Goal: Task Accomplishment & Management: Manage account settings

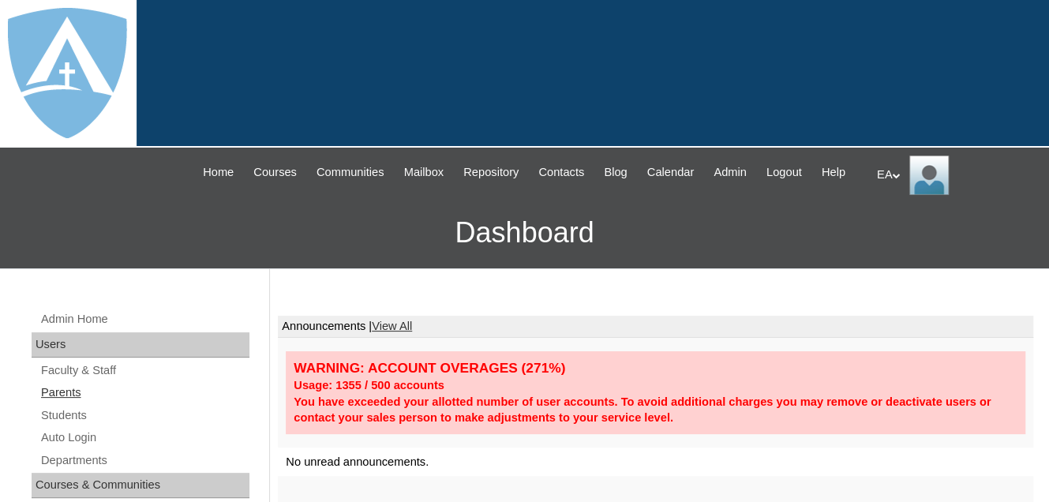
click at [73, 403] on link "Parents" at bounding box center [144, 393] width 210 height 20
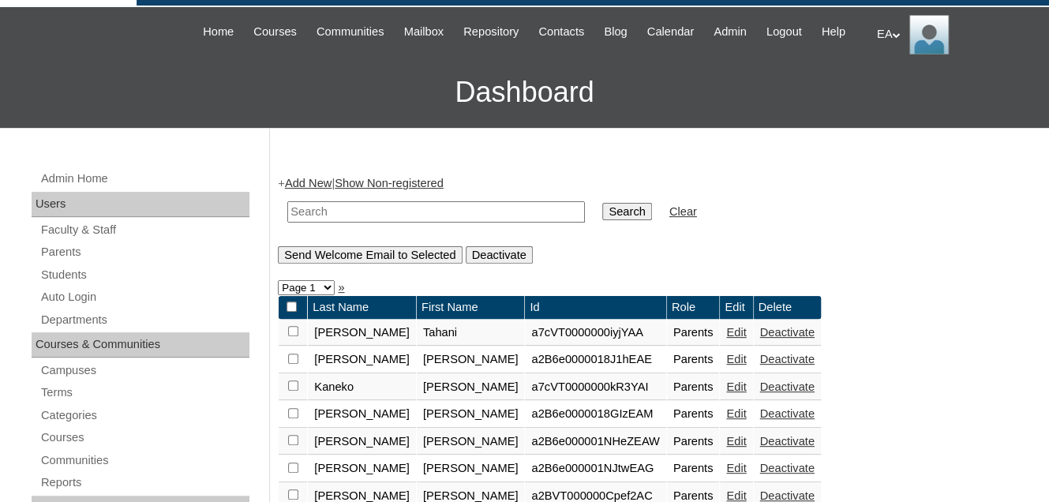
scroll to position [158, 0]
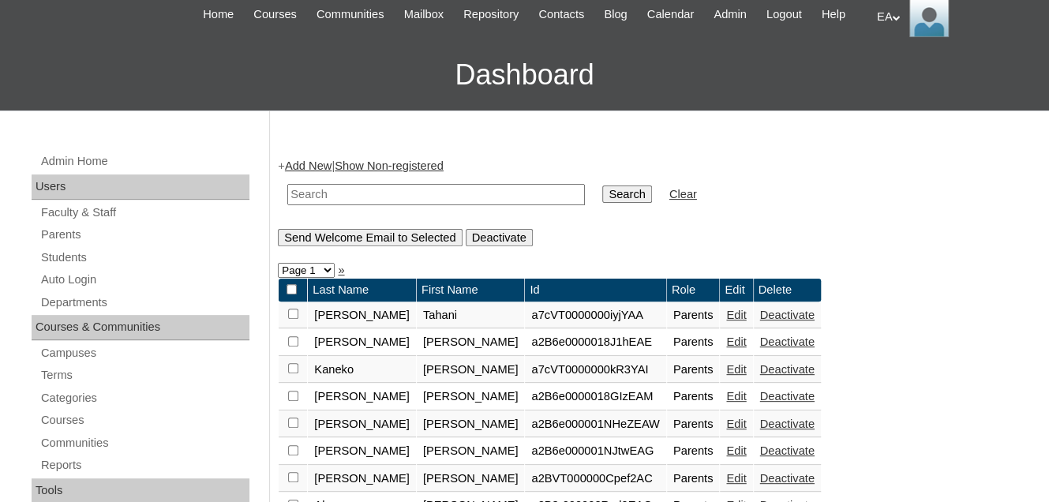
click at [372, 205] on input "text" at bounding box center [436, 194] width 298 height 21
type input "Aireanna"
click at [602, 203] on input "Search" at bounding box center [626, 194] width 49 height 17
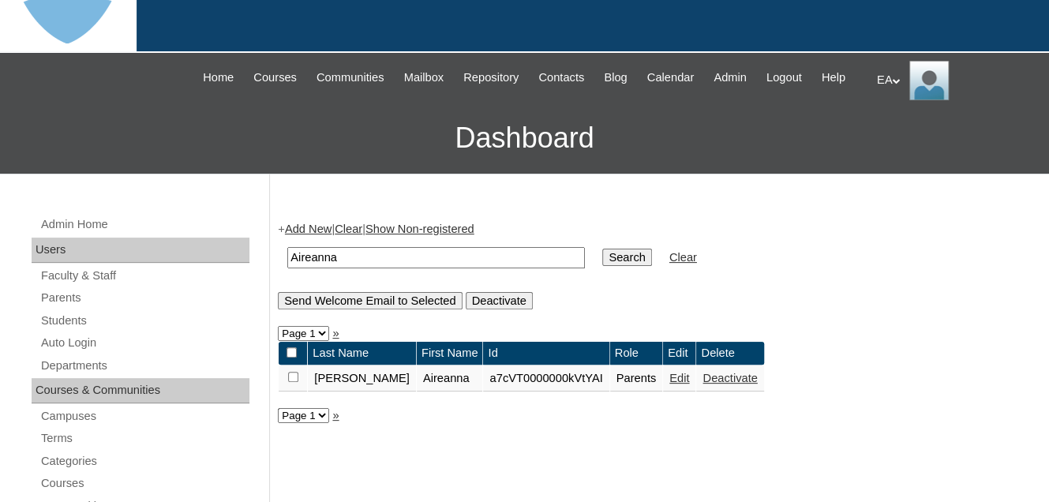
scroll to position [237, 0]
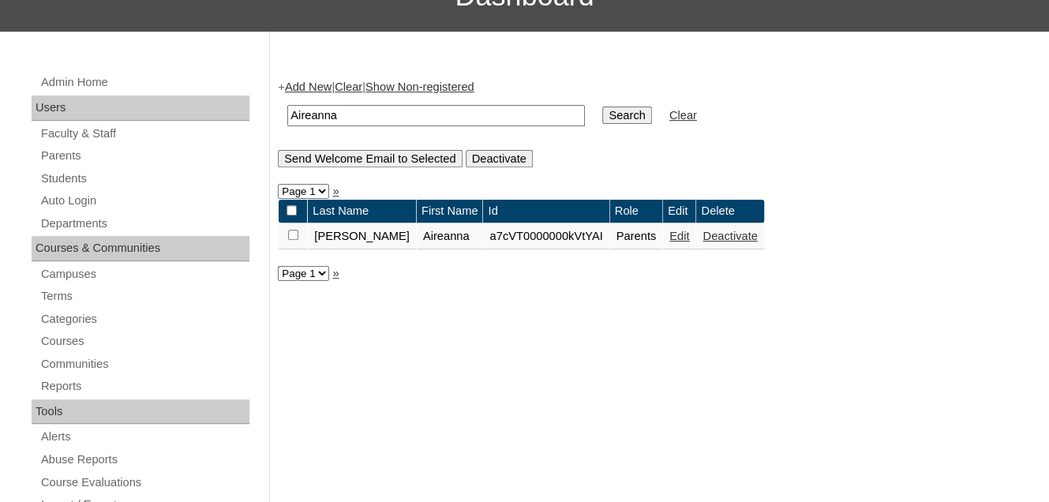
click at [670, 242] on link "Edit" at bounding box center [680, 236] width 20 height 13
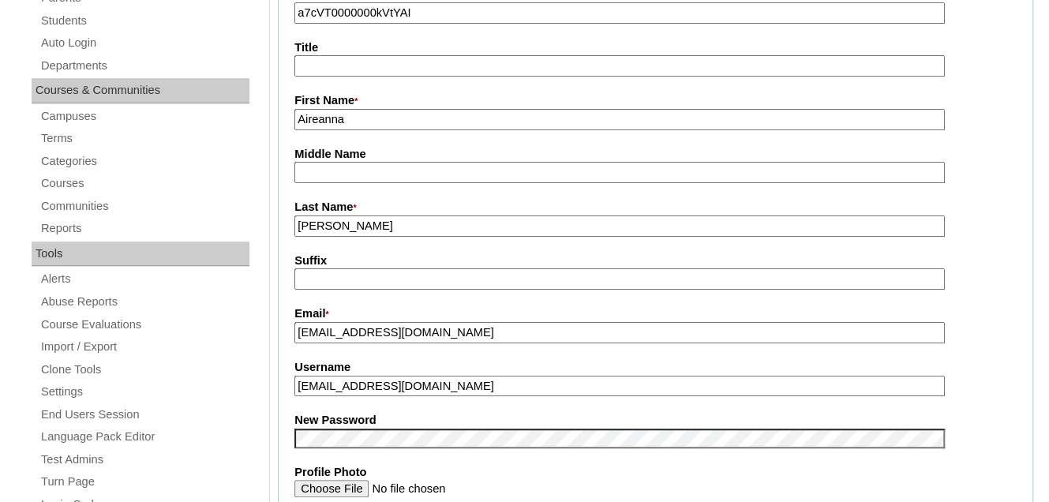
scroll to position [553, 0]
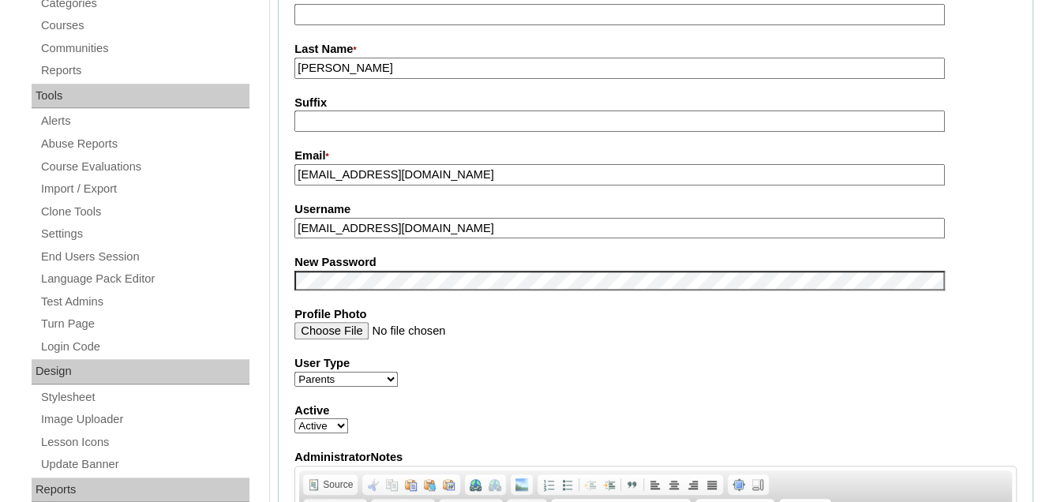
drag, startPoint x: 471, startPoint y: 243, endPoint x: 297, endPoint y: 240, distance: 174.5
click at [297, 239] on input "aireannasimmons@gmail.com" at bounding box center [619, 228] width 650 height 21
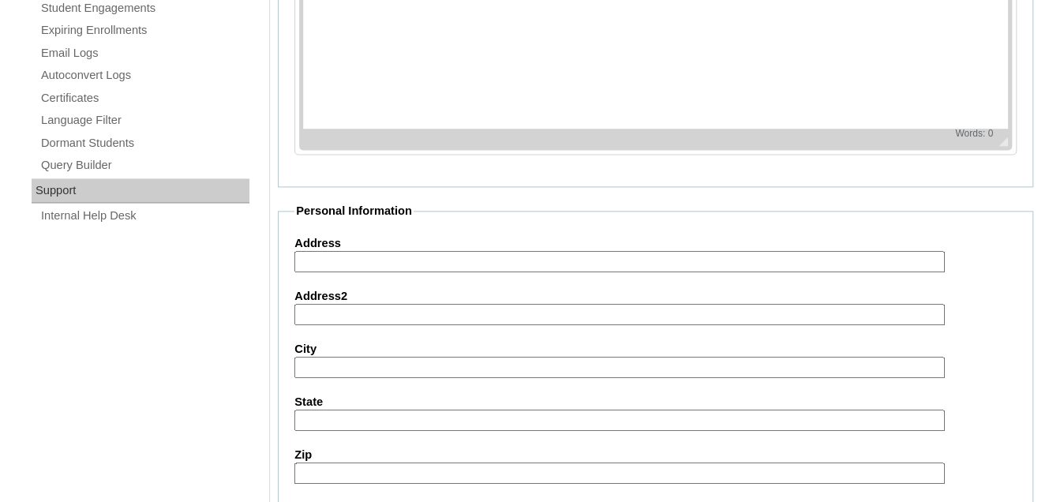
scroll to position [1653, 0]
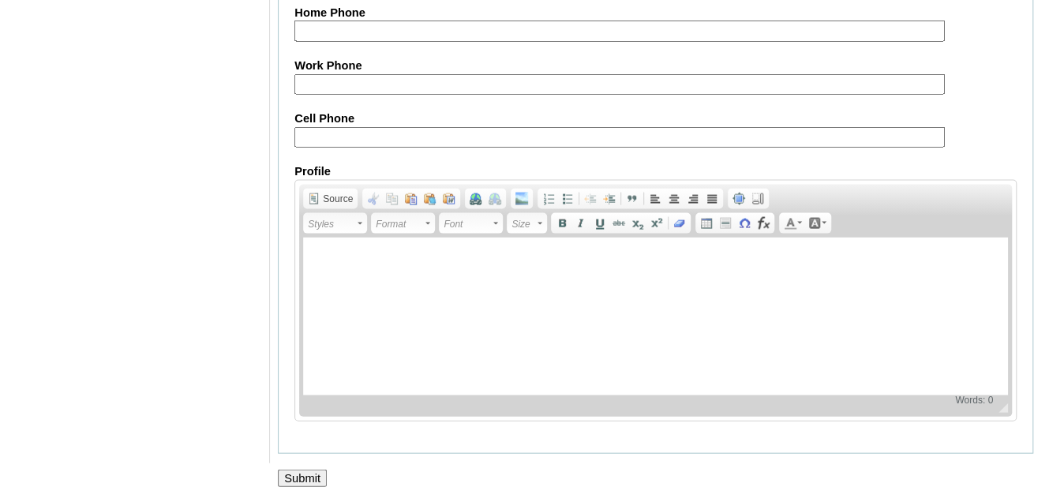
click at [306, 478] on input "Submit" at bounding box center [302, 478] width 49 height 17
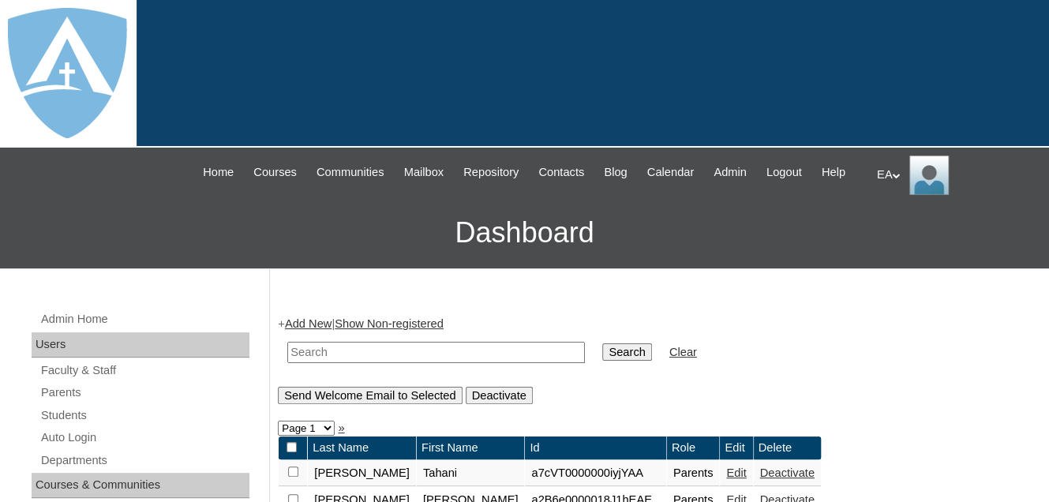
click at [886, 174] on div "EA My Profile My Settings Logout" at bounding box center [955, 175] width 156 height 39
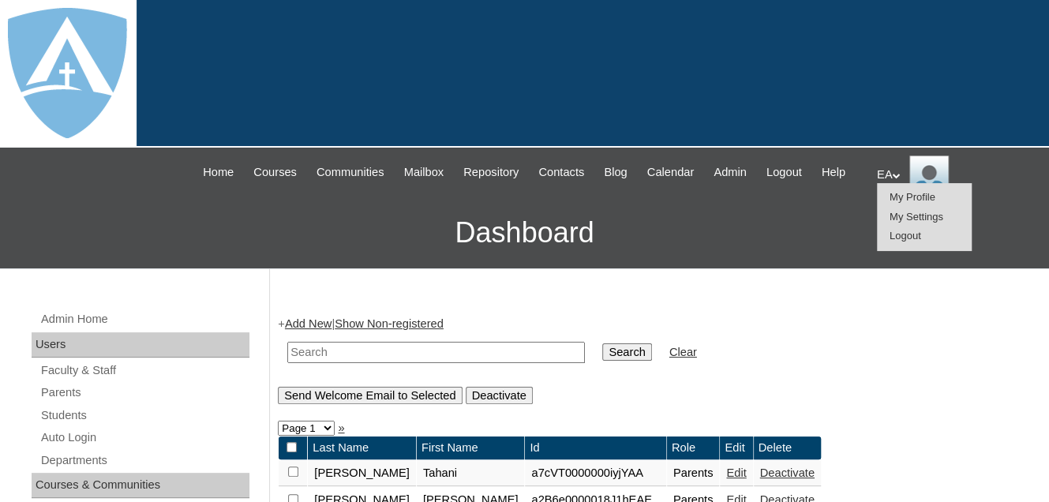
click at [892, 234] on span "Logout" at bounding box center [906, 236] width 32 height 12
